Goal: Communication & Community: Answer question/provide support

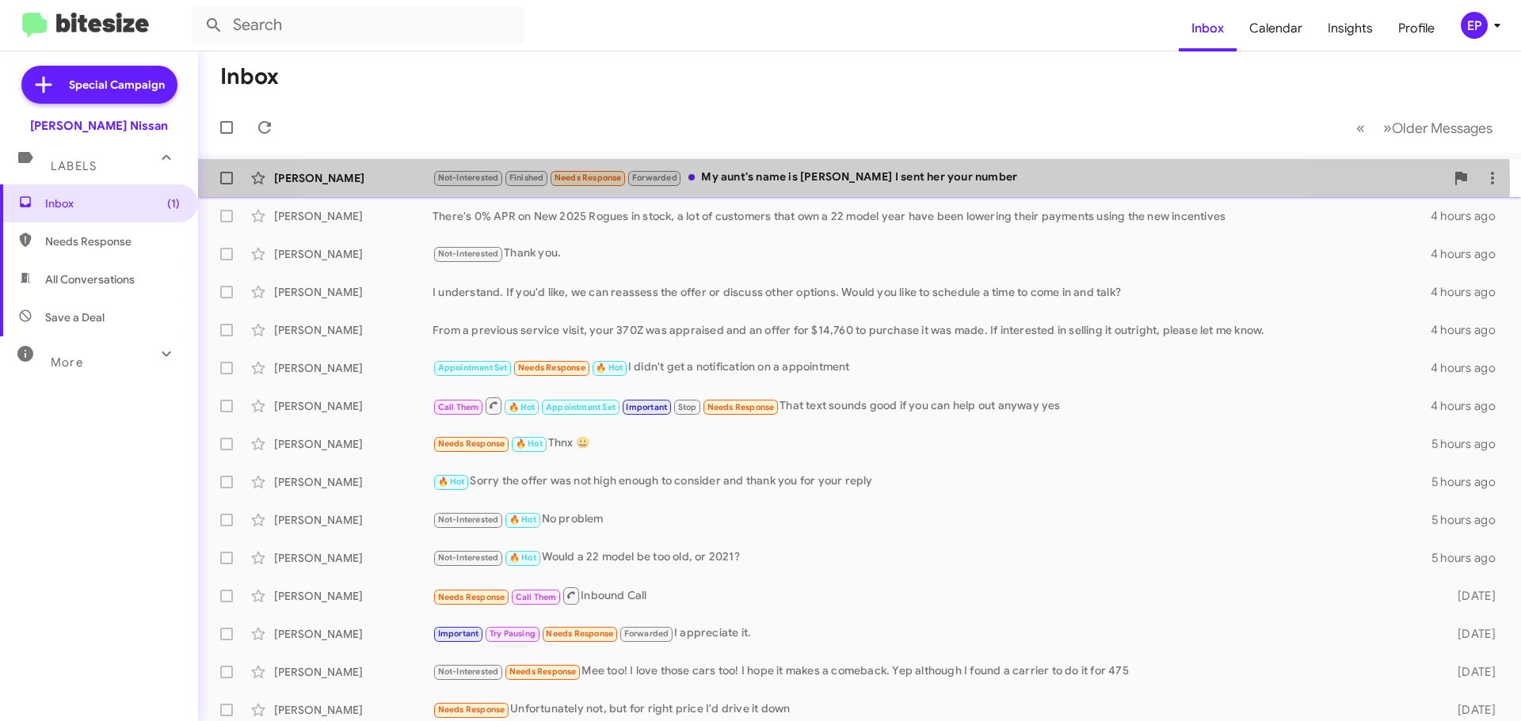
click at [805, 187] on div "Not-Interested Finished Needs Response Forwarded My aunt's name is [PERSON_NAME…" at bounding box center [938, 178] width 1012 height 18
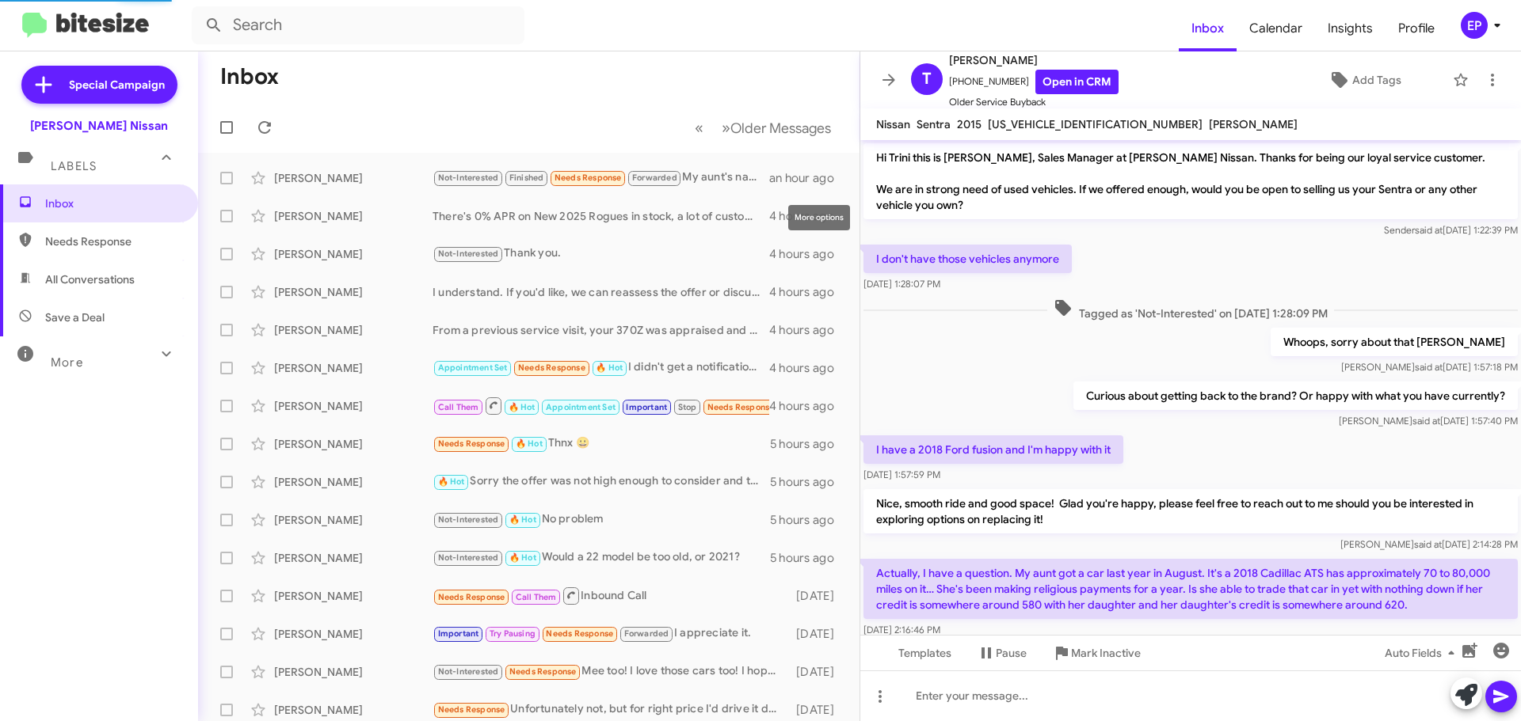
scroll to position [694, 0]
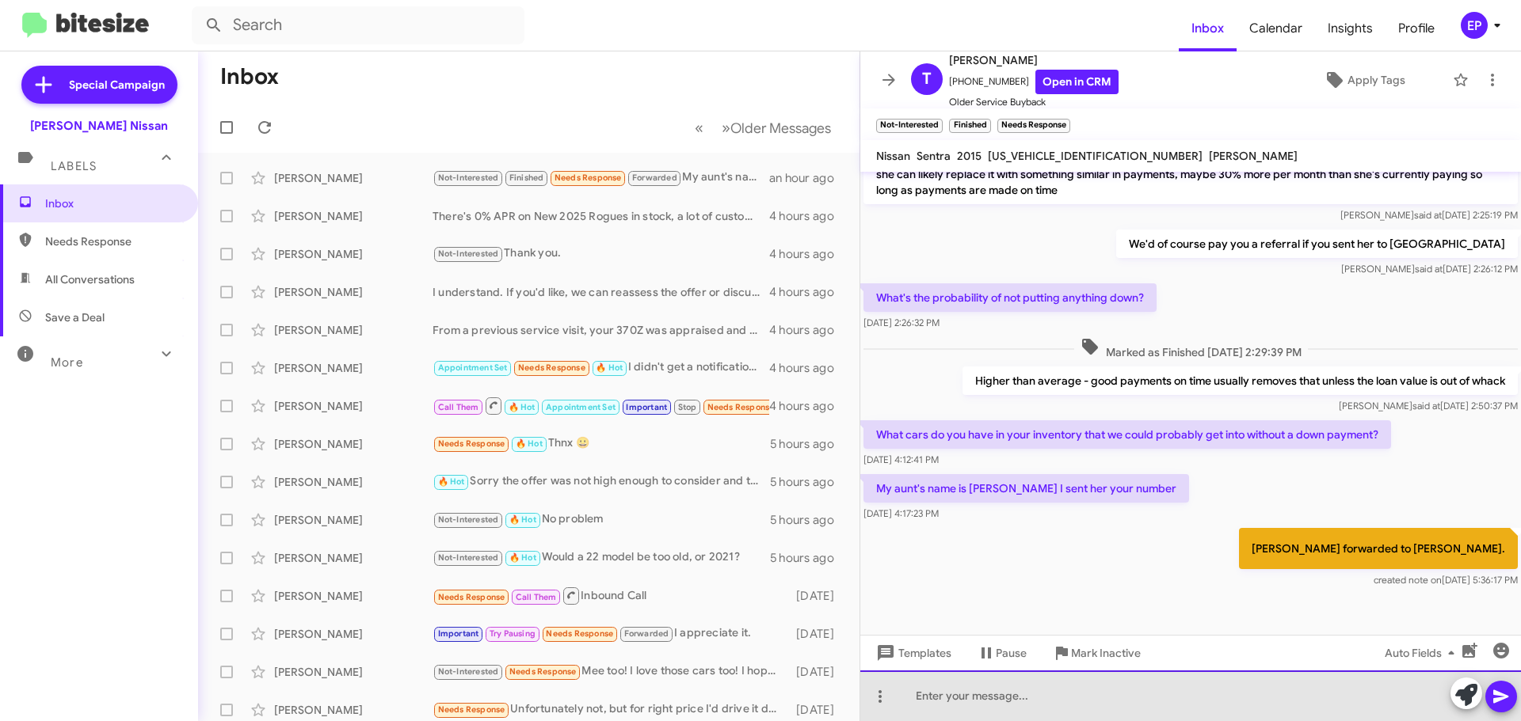
click at [1002, 706] on div at bounding box center [1190, 696] width 660 height 51
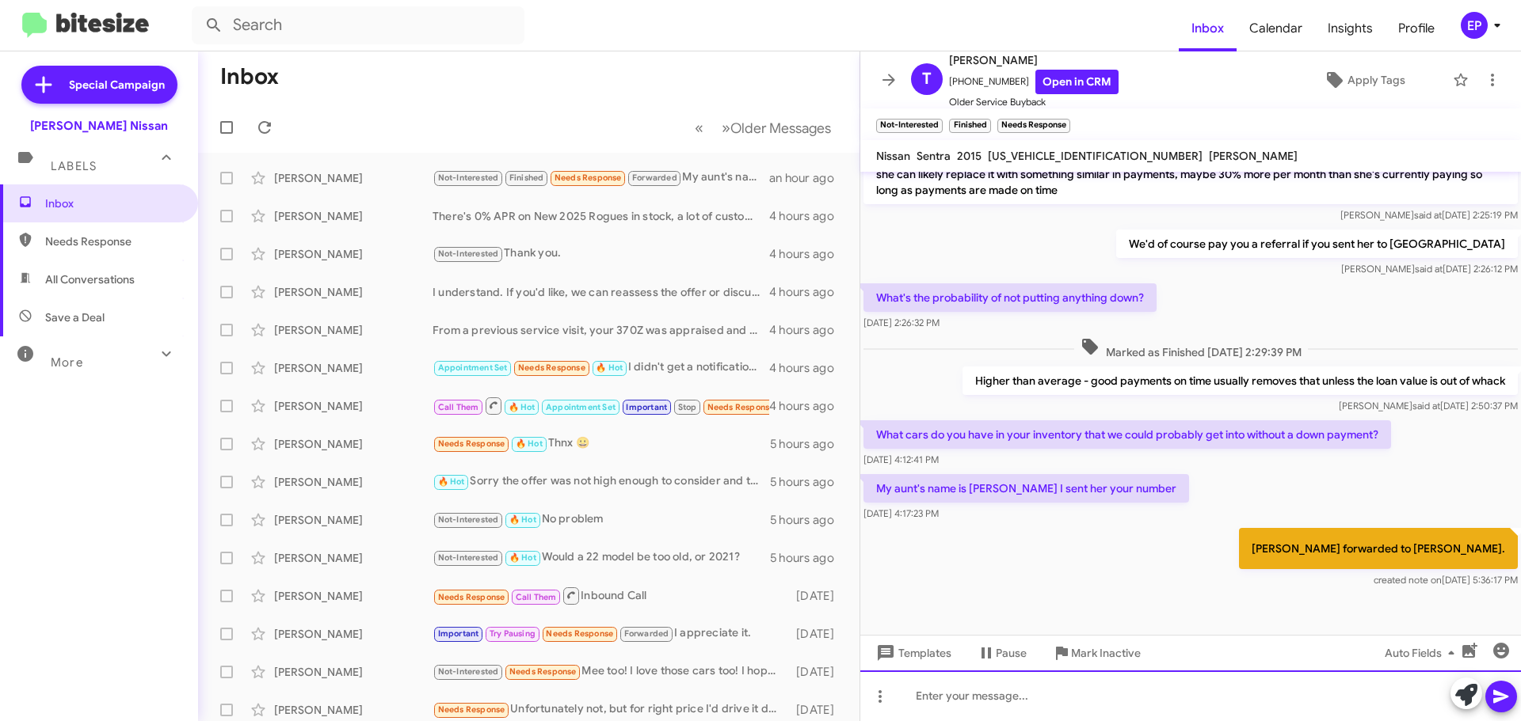
scroll to position [725, 0]
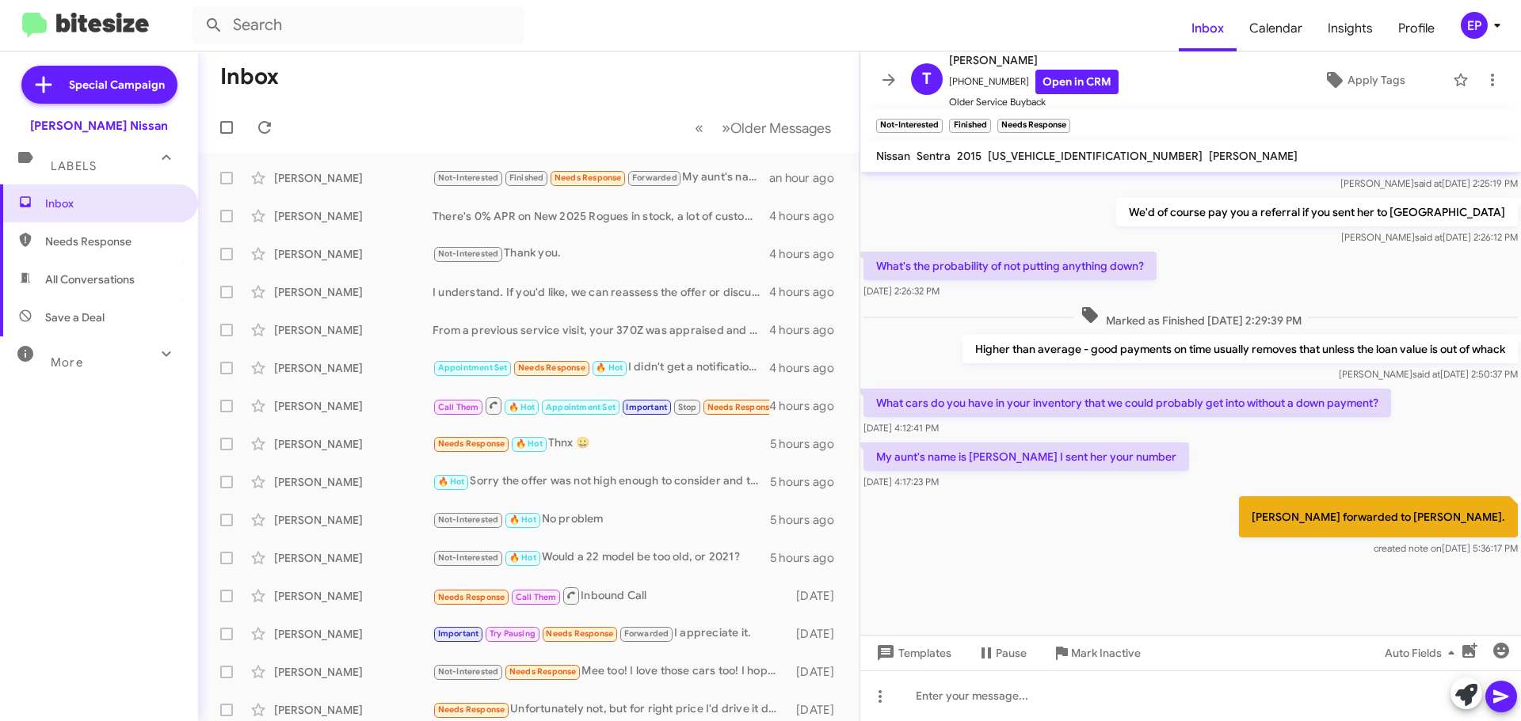
click at [1084, 521] on div "[PERSON_NAME] forwarded to [PERSON_NAME]. created note on [DATE] 5:36:17 PM" at bounding box center [1190, 526] width 660 height 67
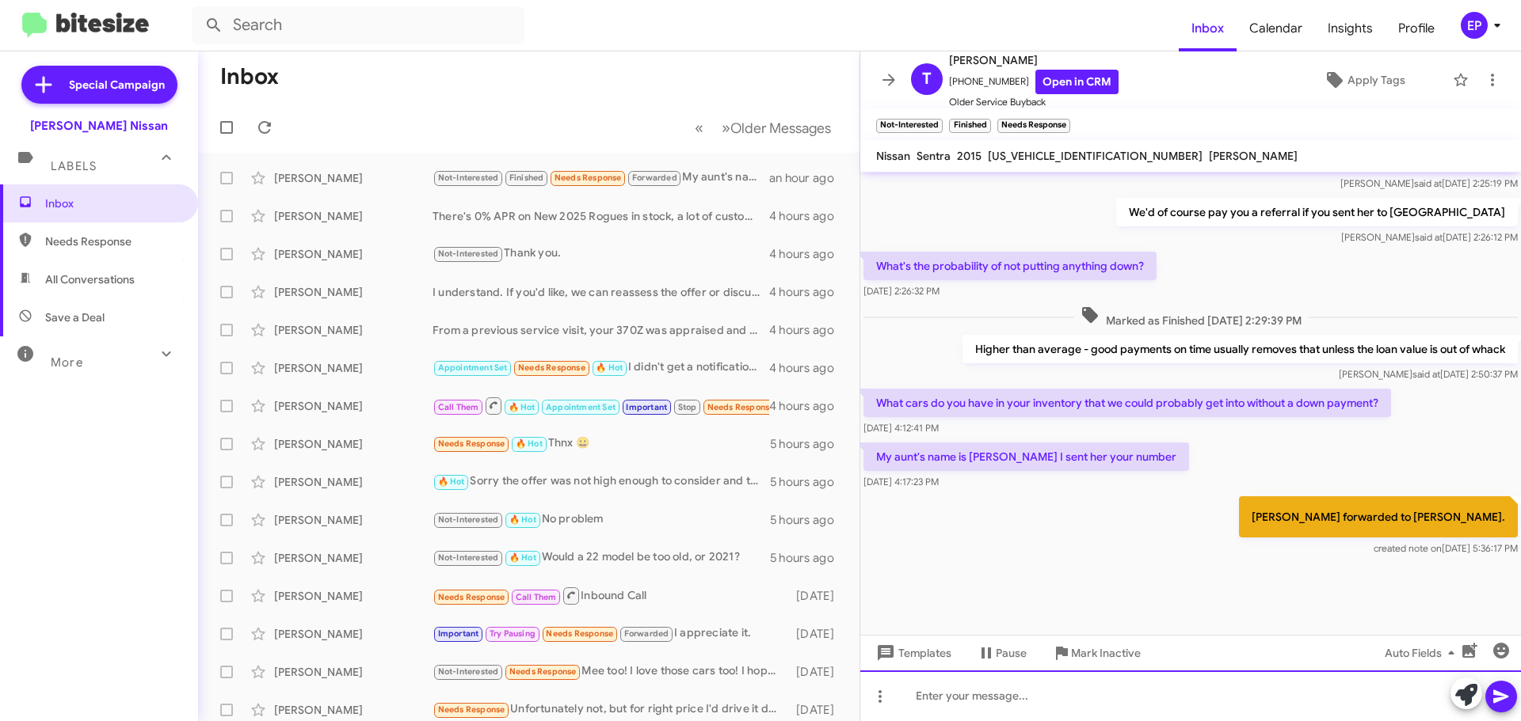
click at [956, 692] on div at bounding box center [1190, 696] width 660 height 51
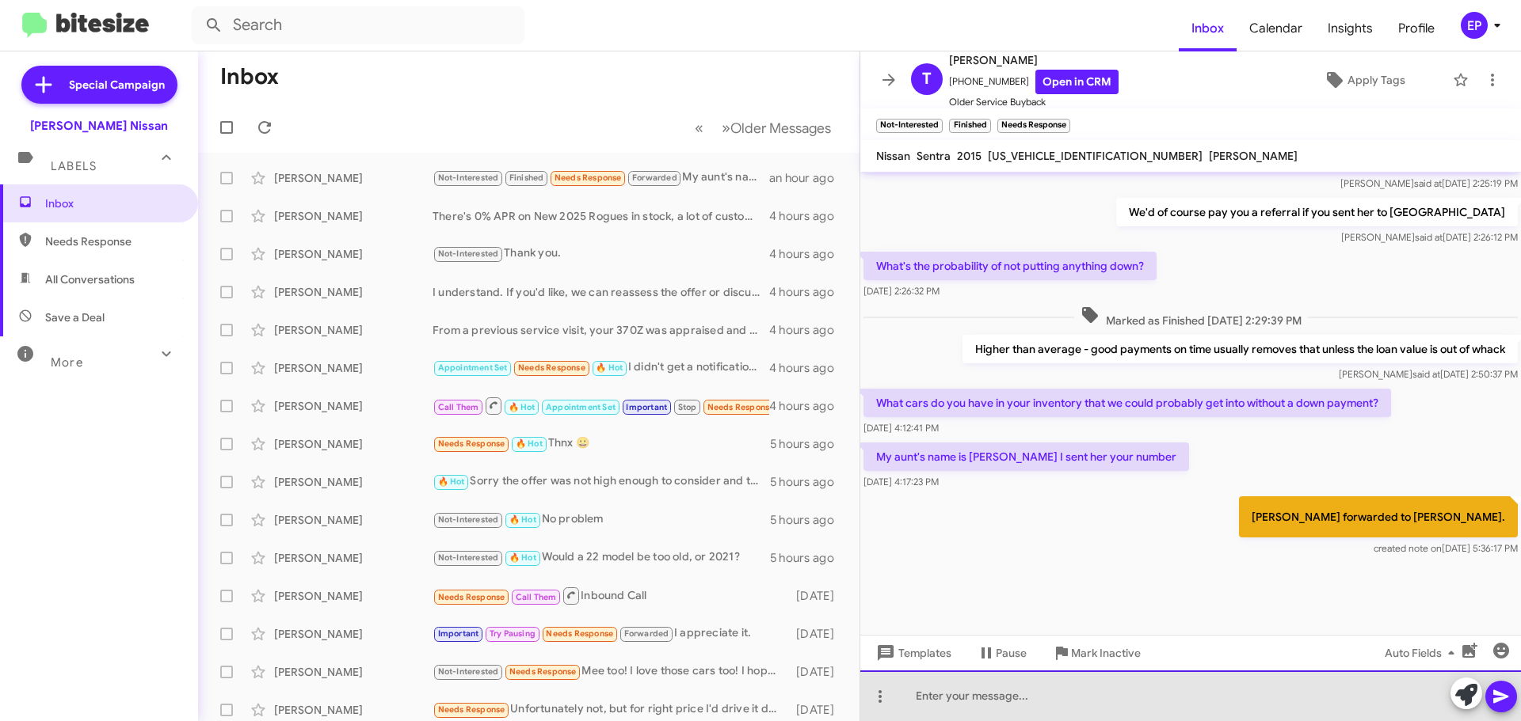
click at [971, 713] on div at bounding box center [1190, 696] width 660 height 51
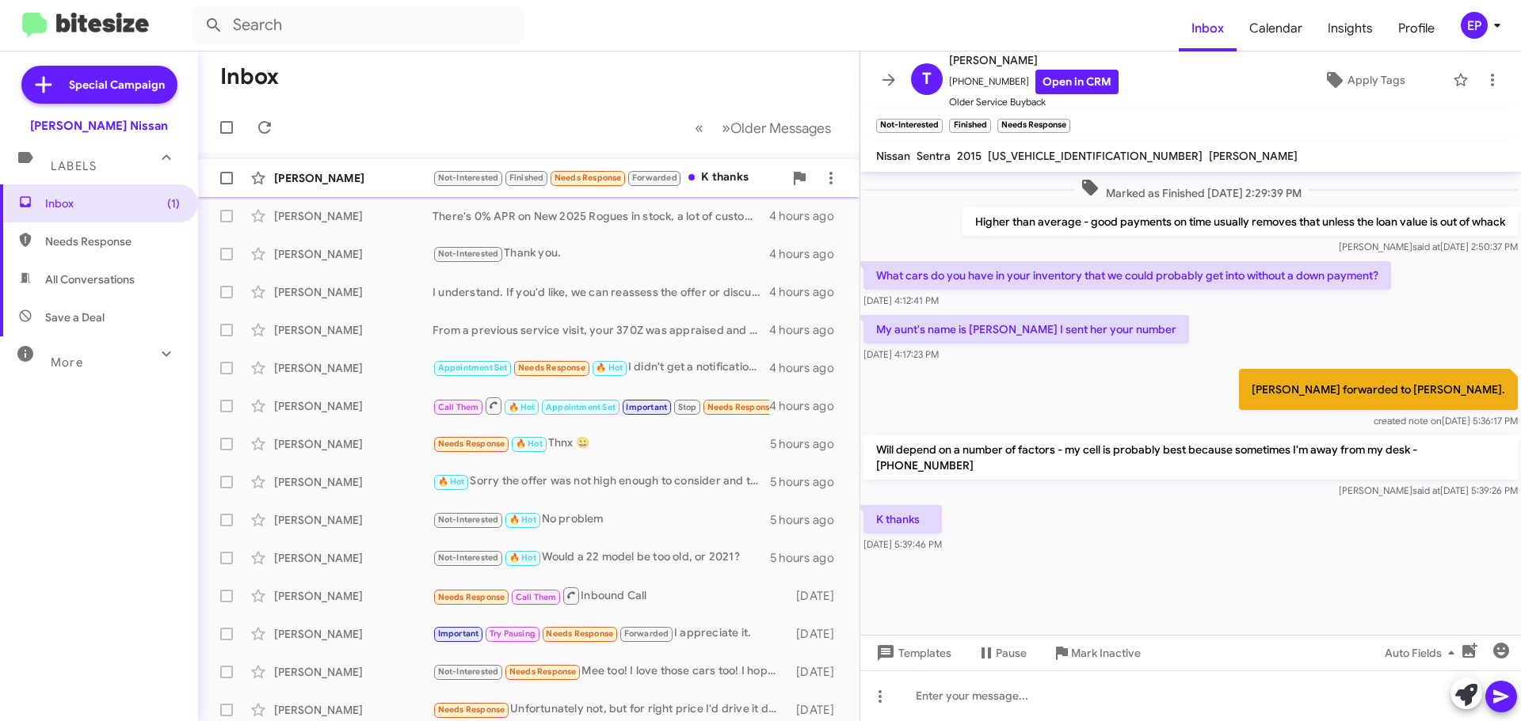
scroll to position [752, 0]
click at [331, 173] on div "[PERSON_NAME]" at bounding box center [353, 178] width 158 height 16
click at [1038, 577] on div at bounding box center [1190, 595] width 660 height 79
click at [896, 77] on icon at bounding box center [888, 79] width 19 height 19
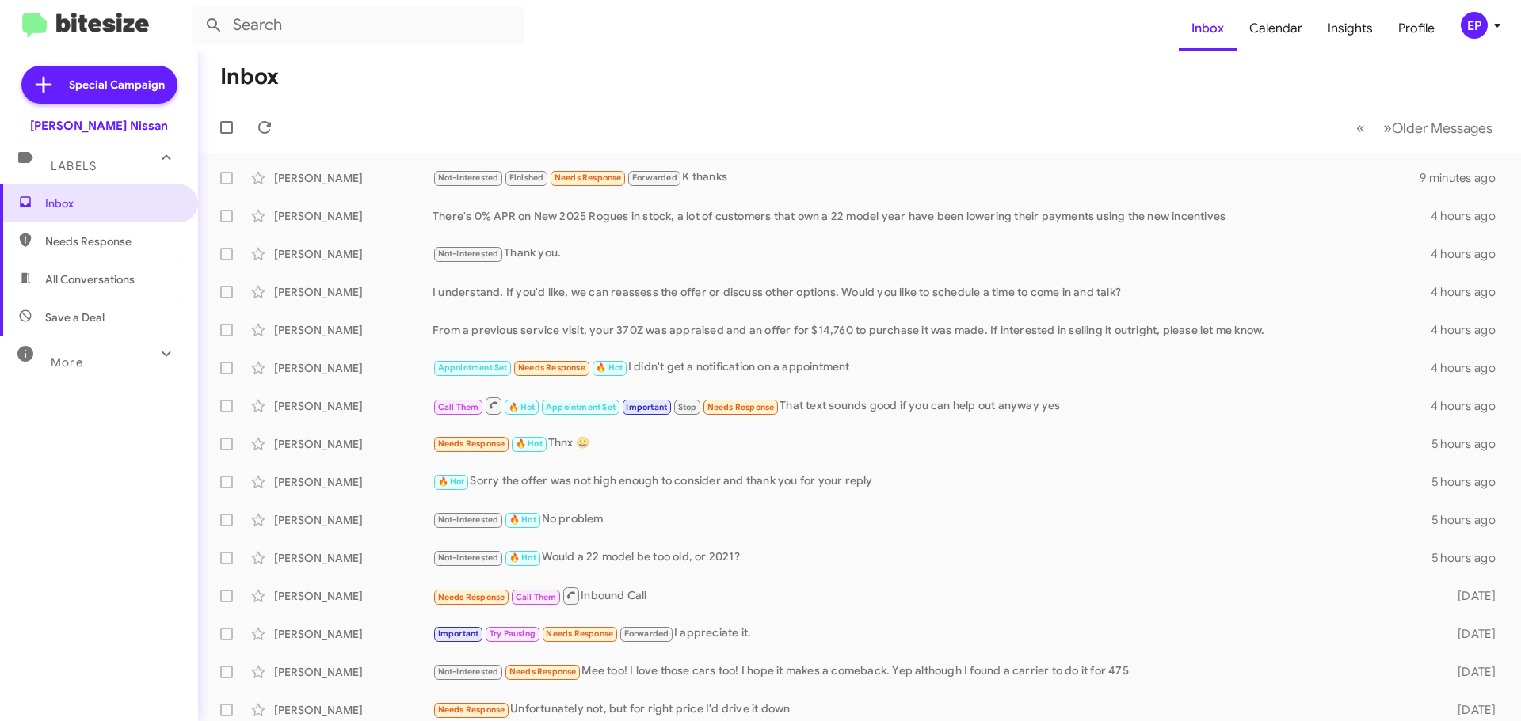
click at [541, 113] on mat-toolbar-row "« Previous » Next Older Messages" at bounding box center [859, 127] width 1323 height 51
click at [95, 272] on span "All Conversations" at bounding box center [89, 280] width 89 height 16
type input "in:all-conversations"
